Goal: Information Seeking & Learning: Check status

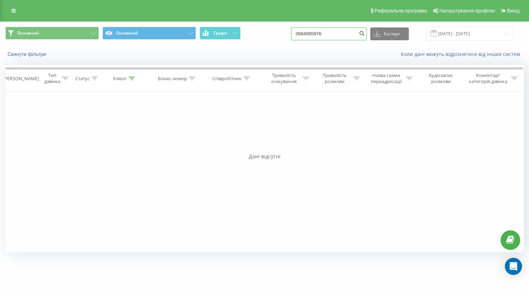
click at [335, 32] on input "0684065976" at bounding box center [329, 33] width 76 height 13
drag, startPoint x: 335, startPoint y: 32, endPoint x: 285, endPoint y: 32, distance: 50.0
click at [285, 32] on div "Основний Основний Графік 0684065976 Експорт .csv .xls .xlsx 19.05.2025 - 19.08.…" at bounding box center [264, 34] width 518 height 14
paste input "380675374313"
drag, startPoint x: 305, startPoint y: 34, endPoint x: 301, endPoint y: 34, distance: 4.3
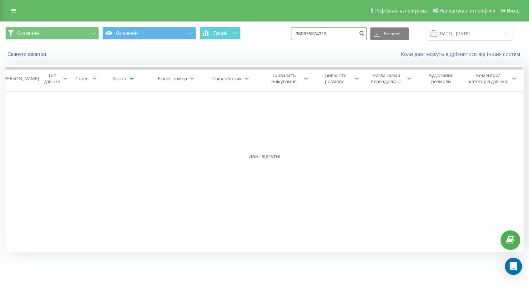
click at [301, 34] on input "380675374313" at bounding box center [329, 33] width 76 height 13
type input "0675374313"
click at [365, 33] on icon "submit" at bounding box center [362, 32] width 6 height 4
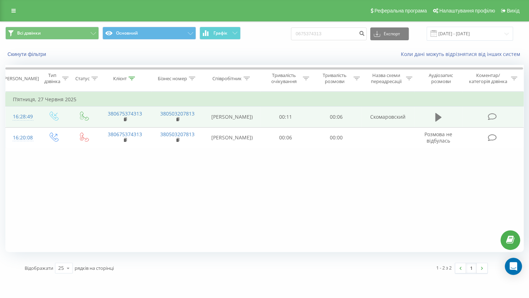
click at [439, 122] on icon at bounding box center [438, 117] width 6 height 10
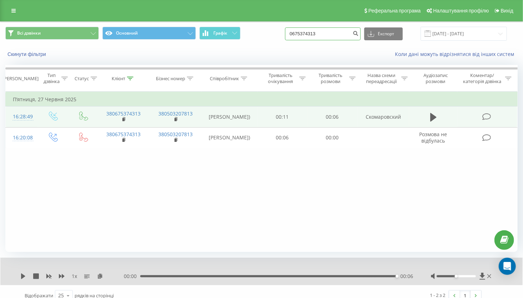
click at [336, 33] on input "0675374313" at bounding box center [323, 33] width 76 height 13
paste input "934116470"
type input "0934116470"
click at [361, 36] on button "submit" at bounding box center [356, 33] width 10 height 13
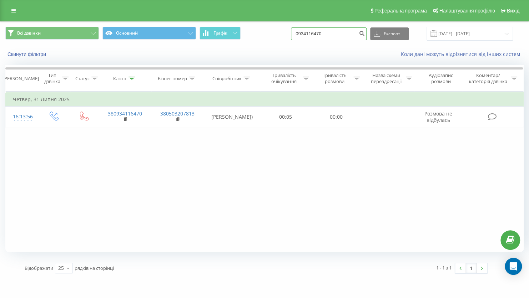
click at [337, 33] on input "0934116470" at bounding box center [329, 33] width 76 height 13
paste input "635025674"
type input "0635025674"
click at [365, 34] on icon "submit" at bounding box center [362, 32] width 6 height 4
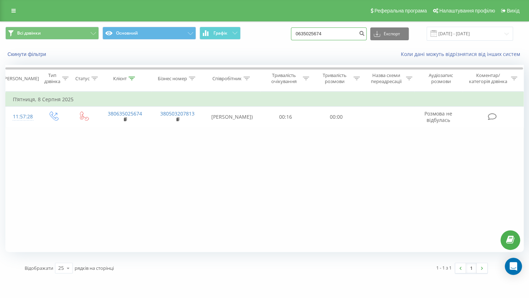
click at [337, 27] on input "0635025674" at bounding box center [329, 33] width 76 height 13
paste input "503200491"
type input "0503200491"
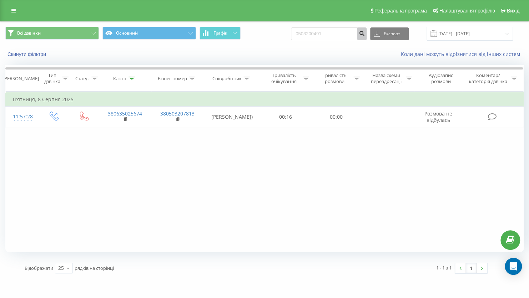
click at [367, 36] on button "submit" at bounding box center [362, 33] width 10 height 13
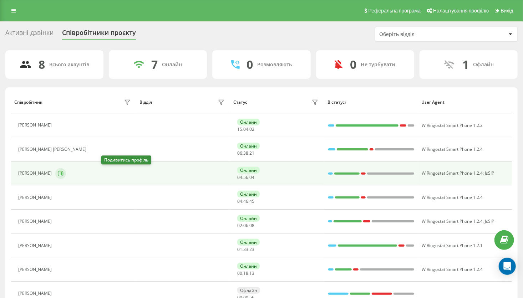
click at [64, 173] on icon at bounding box center [61, 174] width 6 height 6
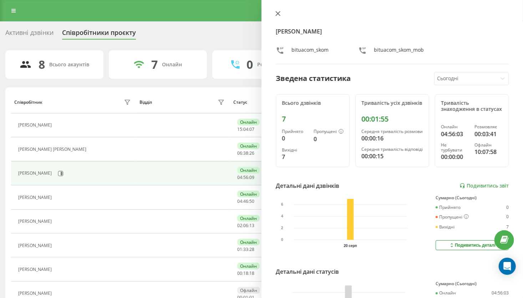
click at [278, 16] on button at bounding box center [277, 14] width 9 height 7
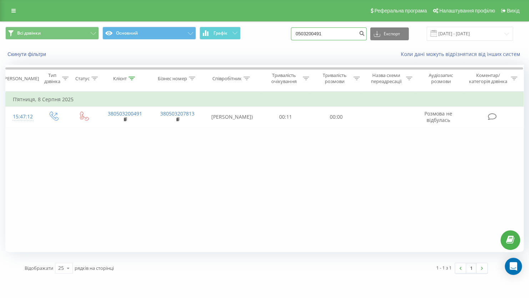
click at [332, 32] on input "0503200491" at bounding box center [329, 33] width 76 height 13
paste input "932498792"
type input "0932498792"
click at [367, 36] on button "submit" at bounding box center [362, 33] width 10 height 13
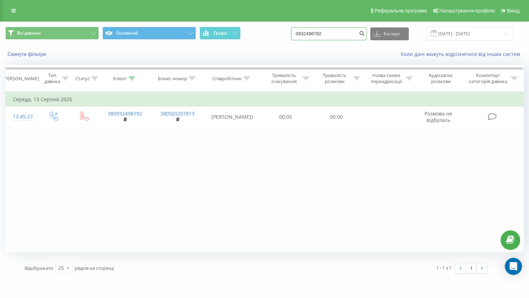
click at [336, 37] on input "0932498792" at bounding box center [329, 33] width 76 height 13
paste input "54265577"
type input "0954265577"
click at [365, 32] on icon "submit" at bounding box center [362, 32] width 6 height 4
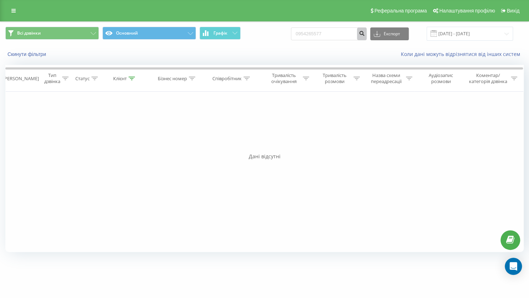
click at [365, 34] on icon "submit" at bounding box center [362, 32] width 6 height 4
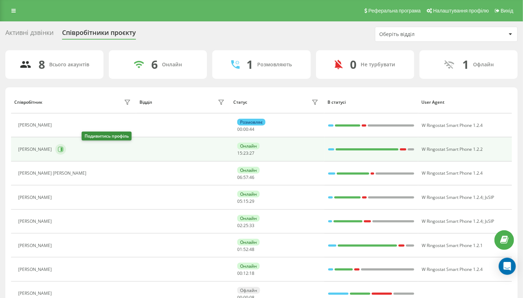
click at [64, 147] on icon at bounding box center [61, 150] width 6 height 6
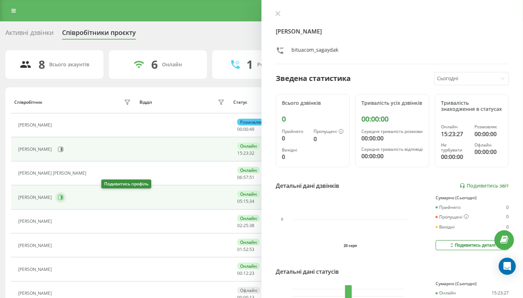
click at [64, 198] on icon at bounding box center [61, 198] width 6 height 6
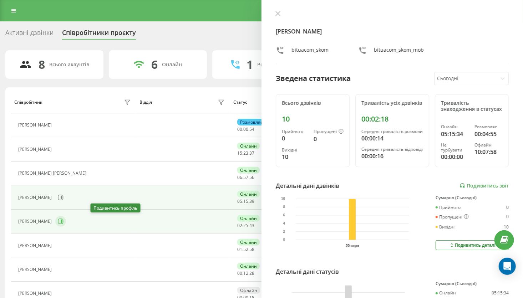
click at [64, 220] on icon at bounding box center [61, 222] width 6 height 6
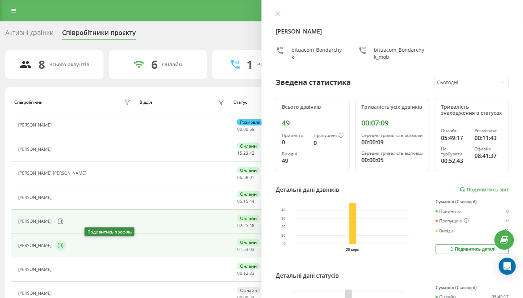
click at [64, 247] on icon at bounding box center [61, 246] width 6 height 6
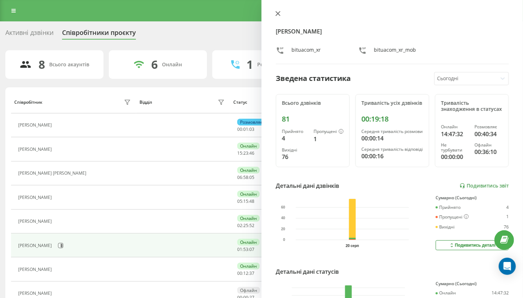
click at [278, 14] on icon at bounding box center [278, 13] width 5 height 5
